Goal: Transaction & Acquisition: Subscribe to service/newsletter

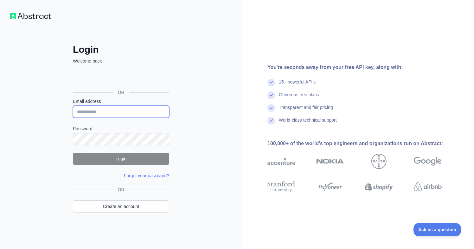
type input "**********"
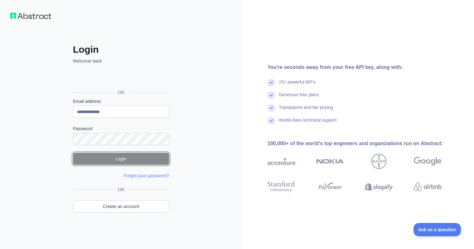
click at [133, 157] on button "Login" at bounding box center [121, 158] width 96 height 12
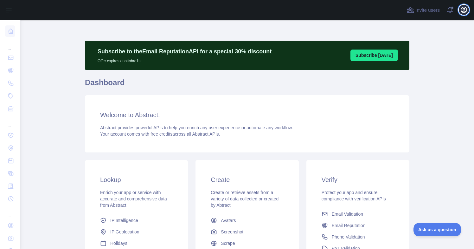
click at [466, 11] on icon "button" at bounding box center [464, 10] width 6 height 6
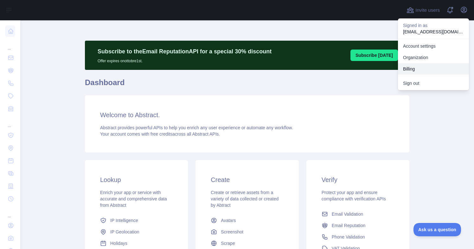
click at [412, 67] on button "Billing" at bounding box center [433, 68] width 71 height 11
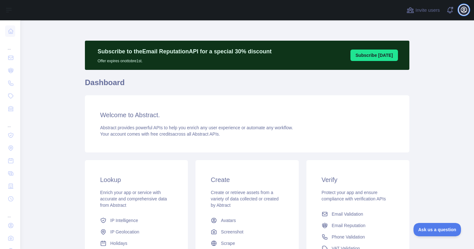
click at [463, 11] on icon "button" at bounding box center [464, 10] width 6 height 6
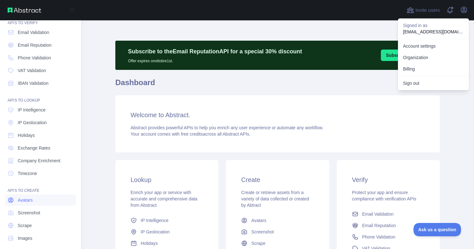
scroll to position [30, 0]
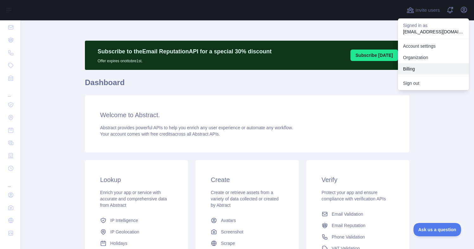
click at [413, 68] on button "Billing" at bounding box center [433, 68] width 71 height 11
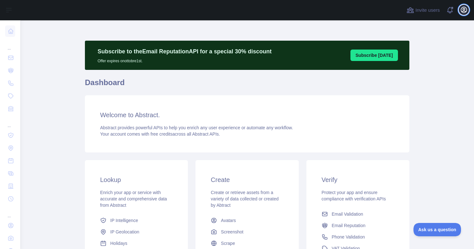
click at [462, 11] on icon "button" at bounding box center [464, 10] width 8 height 8
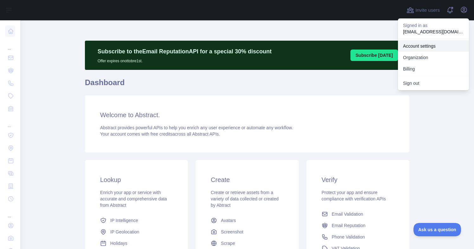
click at [421, 46] on link "Account settings" at bounding box center [433, 45] width 71 height 11
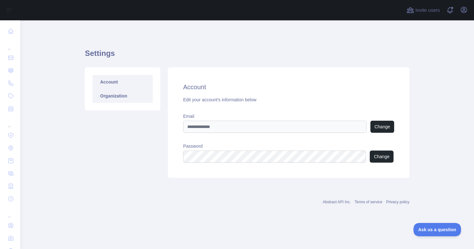
click at [120, 100] on link "Organization" at bounding box center [123, 96] width 60 height 14
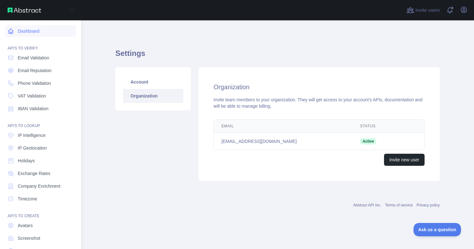
click at [35, 33] on link "Dashboard" at bounding box center [40, 30] width 71 height 11
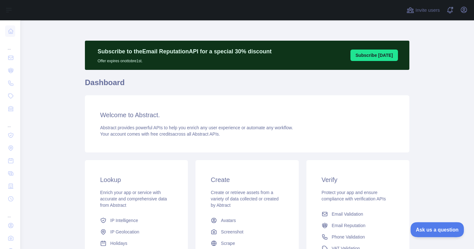
click at [428, 230] on span "Ask us a question" at bounding box center [435, 228] width 48 height 4
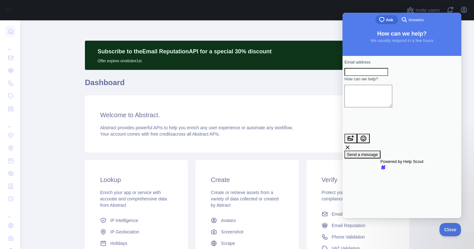
click at [466, 195] on main "Subscribe to the Email Reputation API for a special 30 % discount Offer expires…" at bounding box center [247, 134] width 454 height 228
click at [452, 227] on span "Close" at bounding box center [449, 228] width 22 height 4
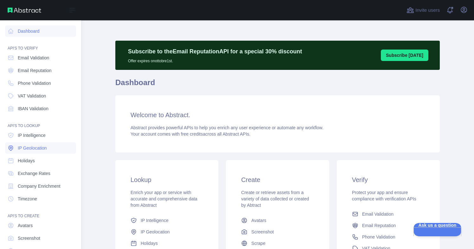
click at [35, 147] on span "IP Geolocation" at bounding box center [32, 148] width 29 height 6
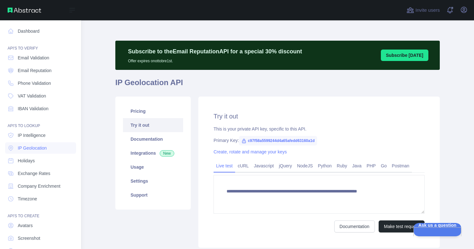
type textarea "**********"
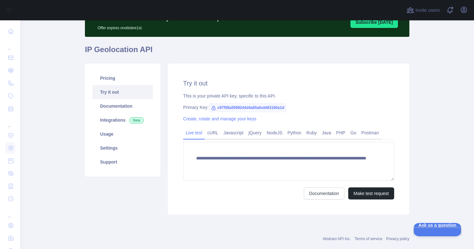
scroll to position [46, 0]
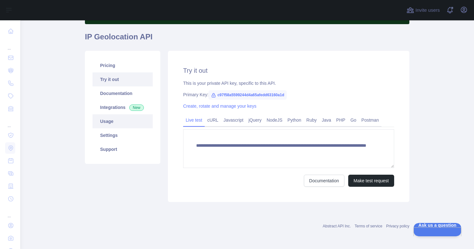
click at [111, 125] on link "Usage" at bounding box center [123, 121] width 60 height 14
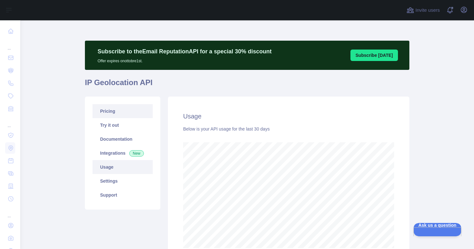
click at [104, 114] on link "Pricing" at bounding box center [123, 111] width 60 height 14
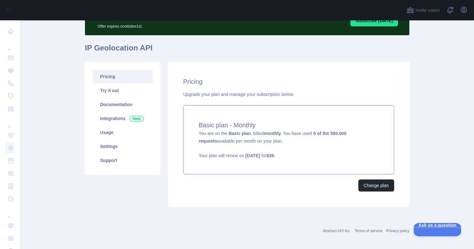
scroll to position [39, 0]
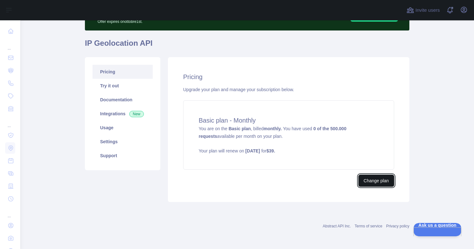
click at [372, 183] on button "Change plan" at bounding box center [377, 180] width 36 height 12
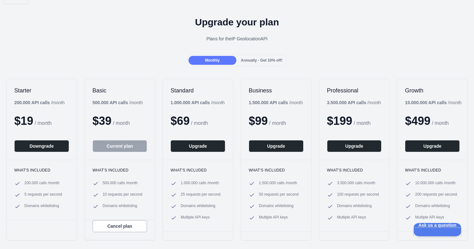
scroll to position [12, 0]
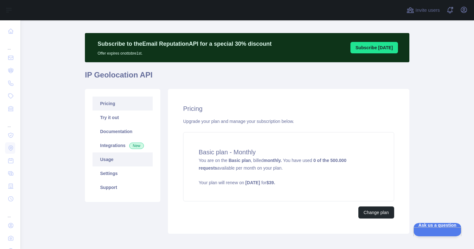
click at [110, 159] on link "Usage" at bounding box center [123, 159] width 60 height 14
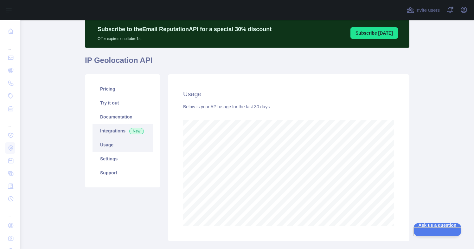
scroll to position [37, 0]
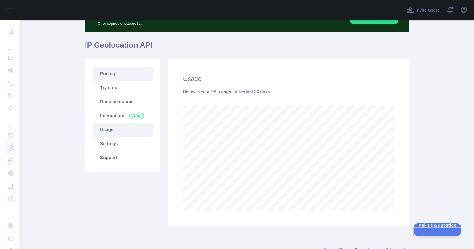
click at [109, 75] on link "Pricing" at bounding box center [123, 74] width 60 height 14
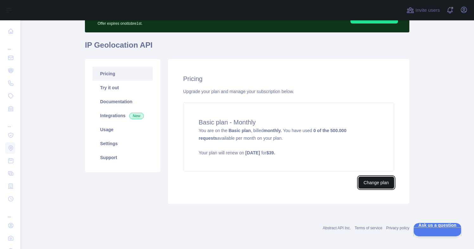
click at [376, 183] on button "Change plan" at bounding box center [377, 182] width 36 height 12
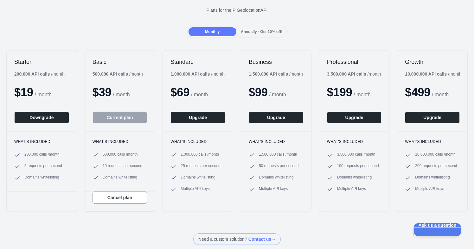
scroll to position [45, 0]
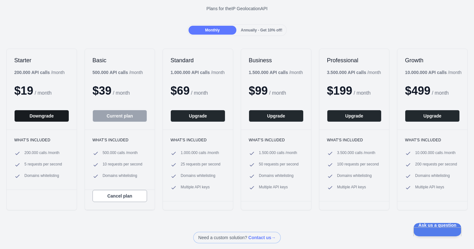
click at [39, 119] on button "Downgrade" at bounding box center [41, 116] width 55 height 12
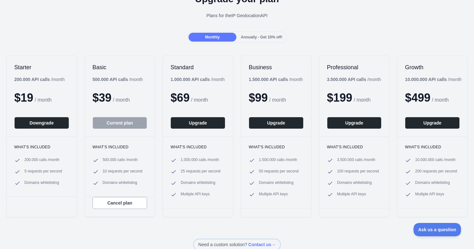
scroll to position [34, 0]
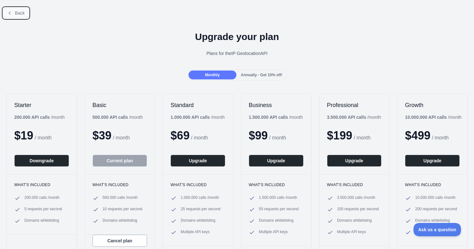
click at [16, 13] on span "Back" at bounding box center [20, 12] width 10 height 5
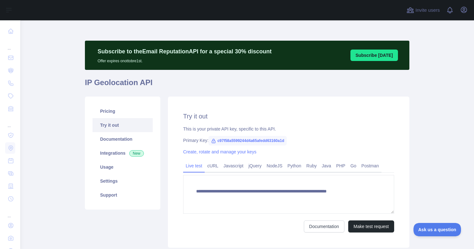
type textarea "**********"
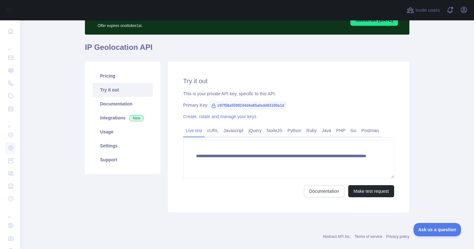
scroll to position [37, 0]
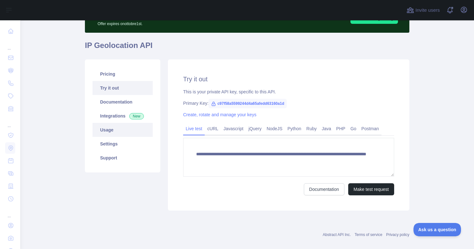
click at [116, 128] on link "Usage" at bounding box center [123, 130] width 60 height 14
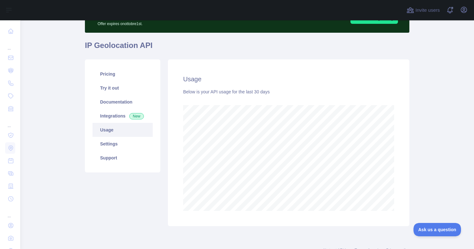
scroll to position [228, 454]
click at [111, 76] on link "Pricing" at bounding box center [123, 74] width 60 height 14
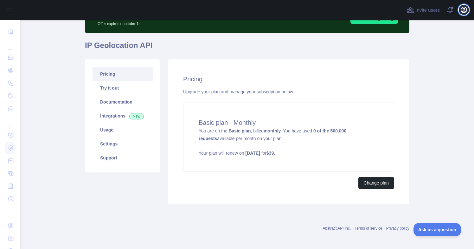
click at [465, 12] on icon "button" at bounding box center [464, 10] width 6 height 6
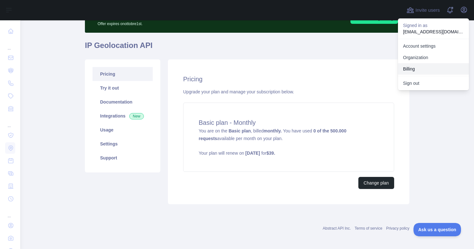
click at [415, 66] on button "Billing" at bounding box center [433, 68] width 71 height 11
